Goal: Task Accomplishment & Management: Manage account settings

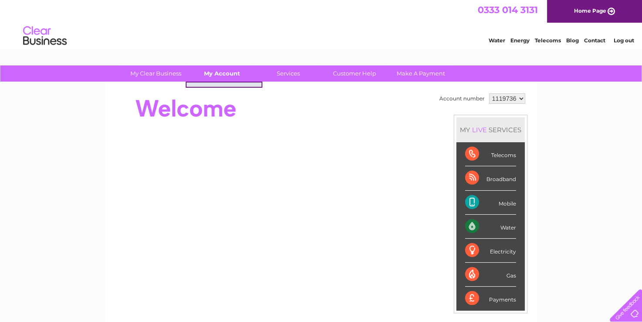
click at [223, 75] on link "My Account" at bounding box center [222, 73] width 72 height 16
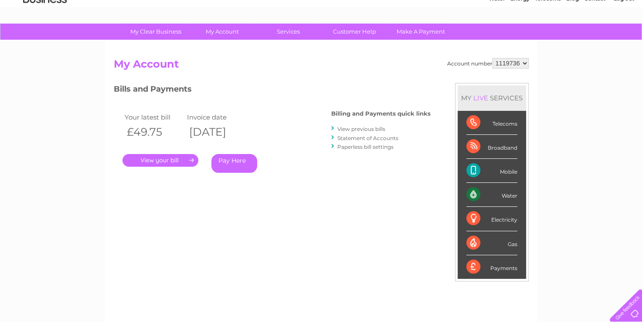
scroll to position [43, 0]
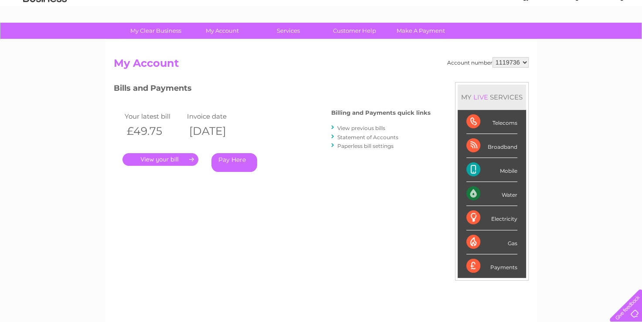
click at [367, 125] on link "View previous bills" at bounding box center [361, 128] width 48 height 7
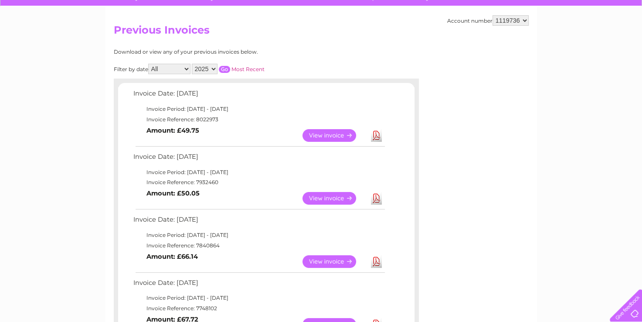
click at [344, 264] on link "View" at bounding box center [334, 261] width 64 height 13
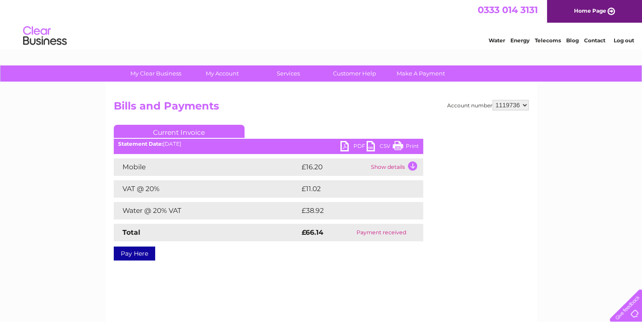
click at [401, 144] on link "Print" at bounding box center [406, 147] width 26 height 13
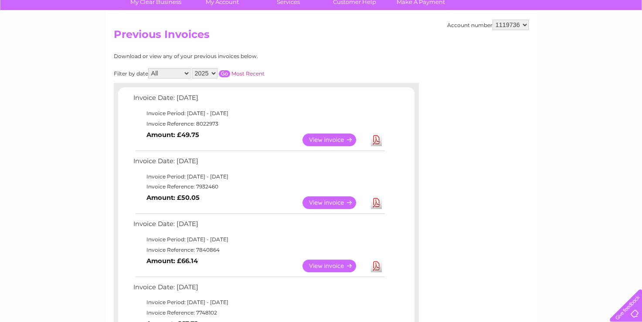
click at [341, 202] on link "View" at bounding box center [334, 202] width 64 height 13
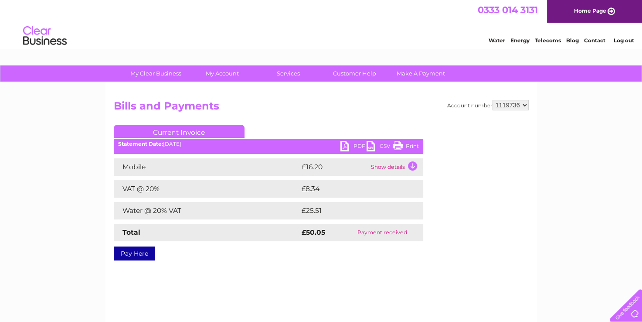
drag, startPoint x: 411, startPoint y: 144, endPoint x: 481, endPoint y: 5, distance: 155.5
click at [411, 144] on link "Print" at bounding box center [406, 147] width 26 height 13
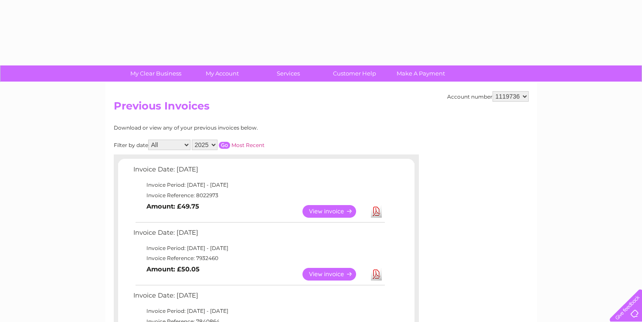
click at [331, 205] on link "View" at bounding box center [334, 211] width 64 height 13
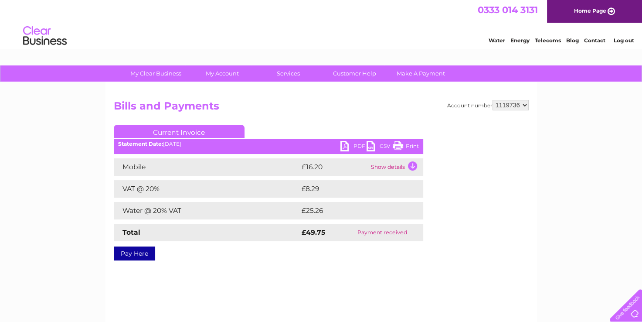
click at [397, 147] on link "Print" at bounding box center [406, 147] width 26 height 13
